Goal: Navigation & Orientation: Go to known website

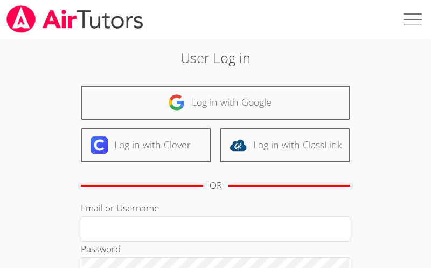
type input "[EMAIL_ADDRESS][DOMAIN_NAME]"
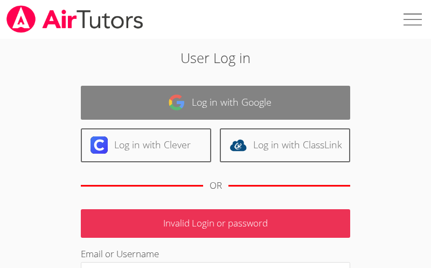
scroll to position [11, 0]
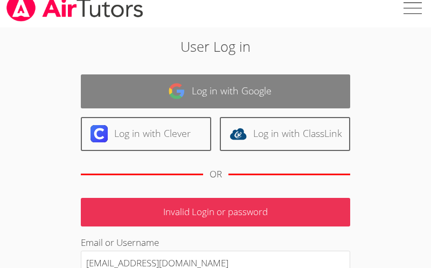
click at [182, 90] on img at bounding box center [176, 90] width 17 height 17
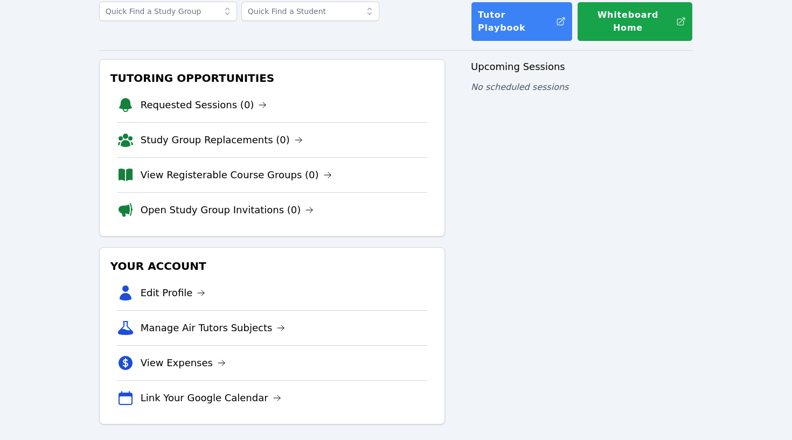
scroll to position [68, 0]
